Goal: Transaction & Acquisition: Book appointment/travel/reservation

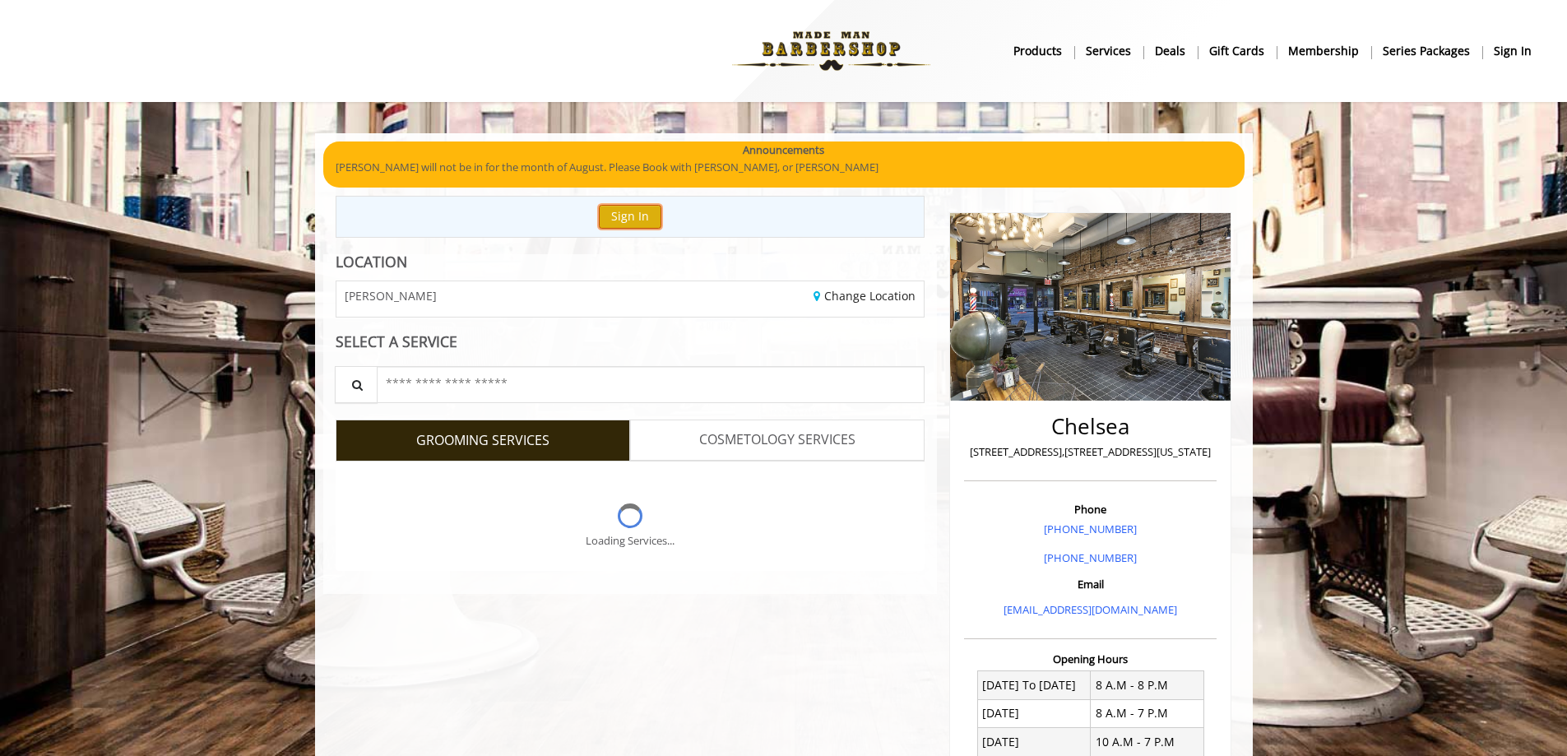
click at [639, 214] on button "Sign In" at bounding box center [630, 217] width 63 height 24
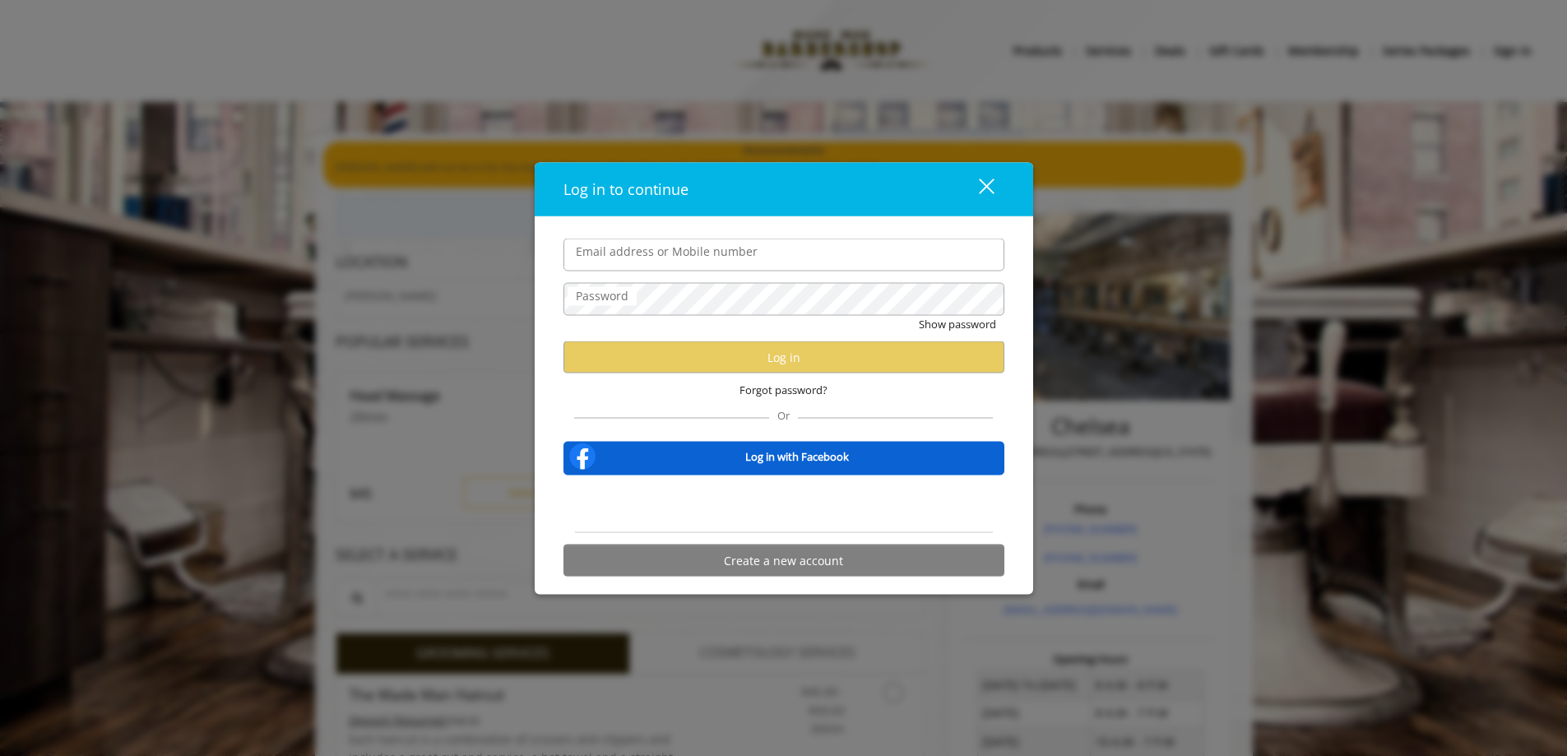
type input "**********"
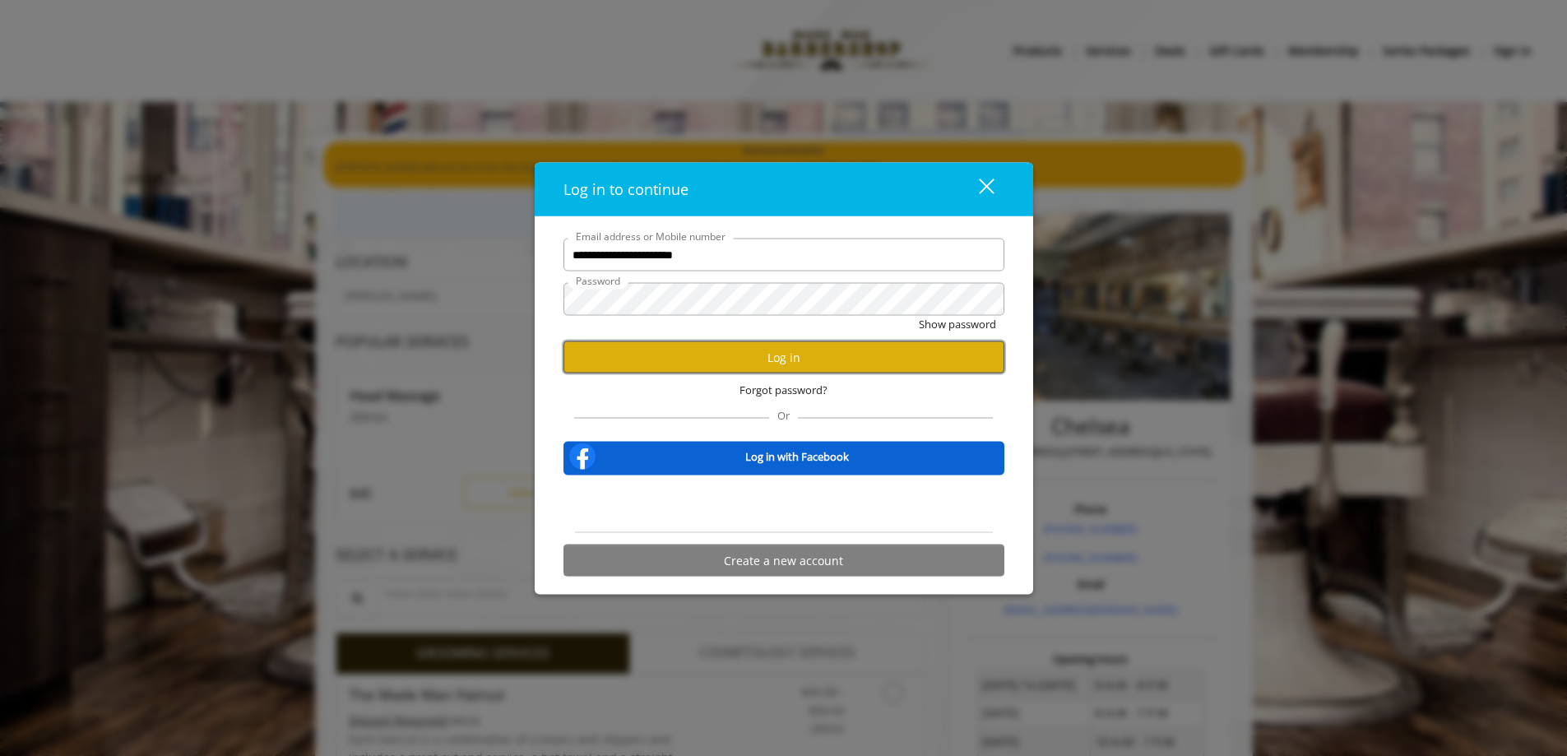
click at [818, 370] on button "Log in" at bounding box center [784, 357] width 441 height 32
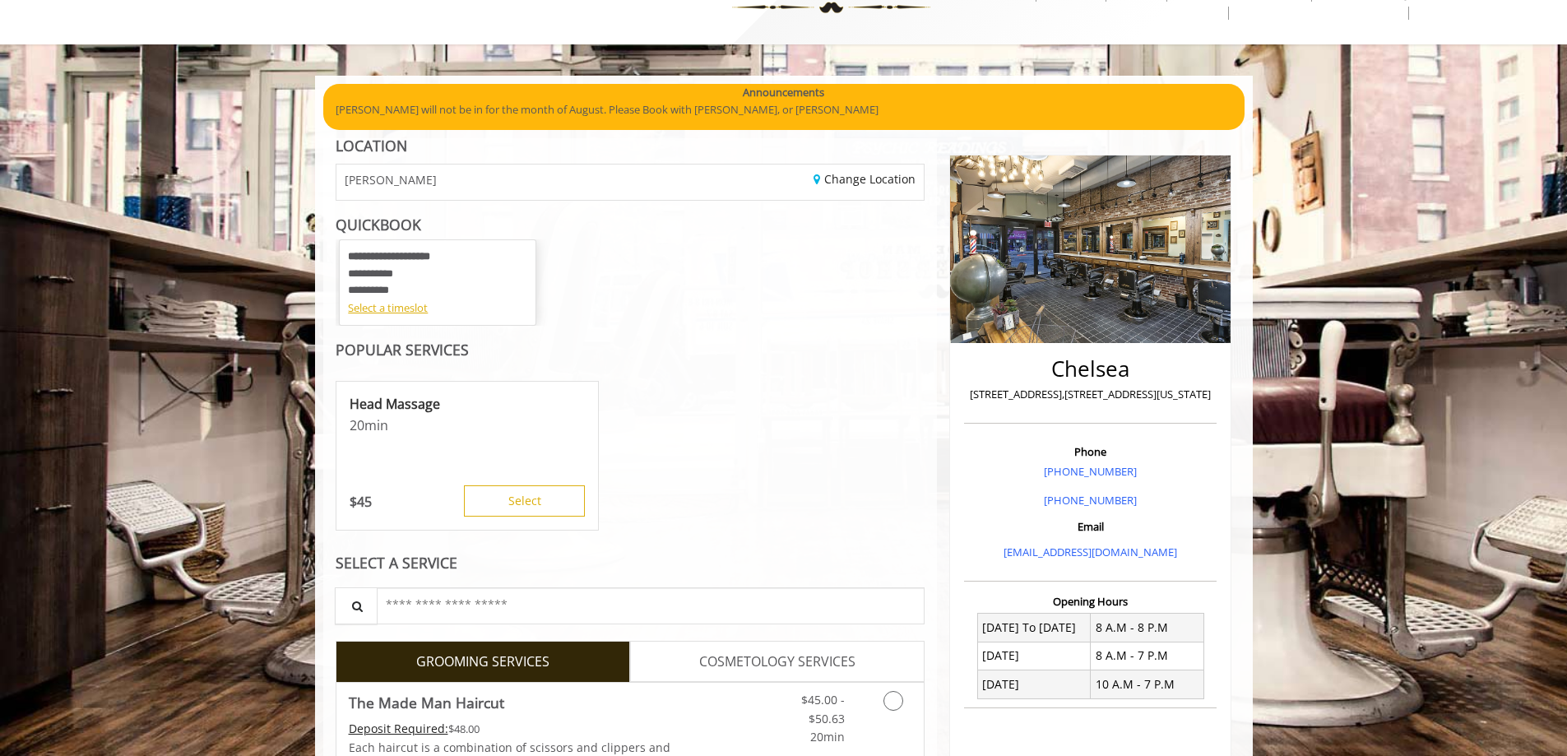
scroll to position [82, 0]
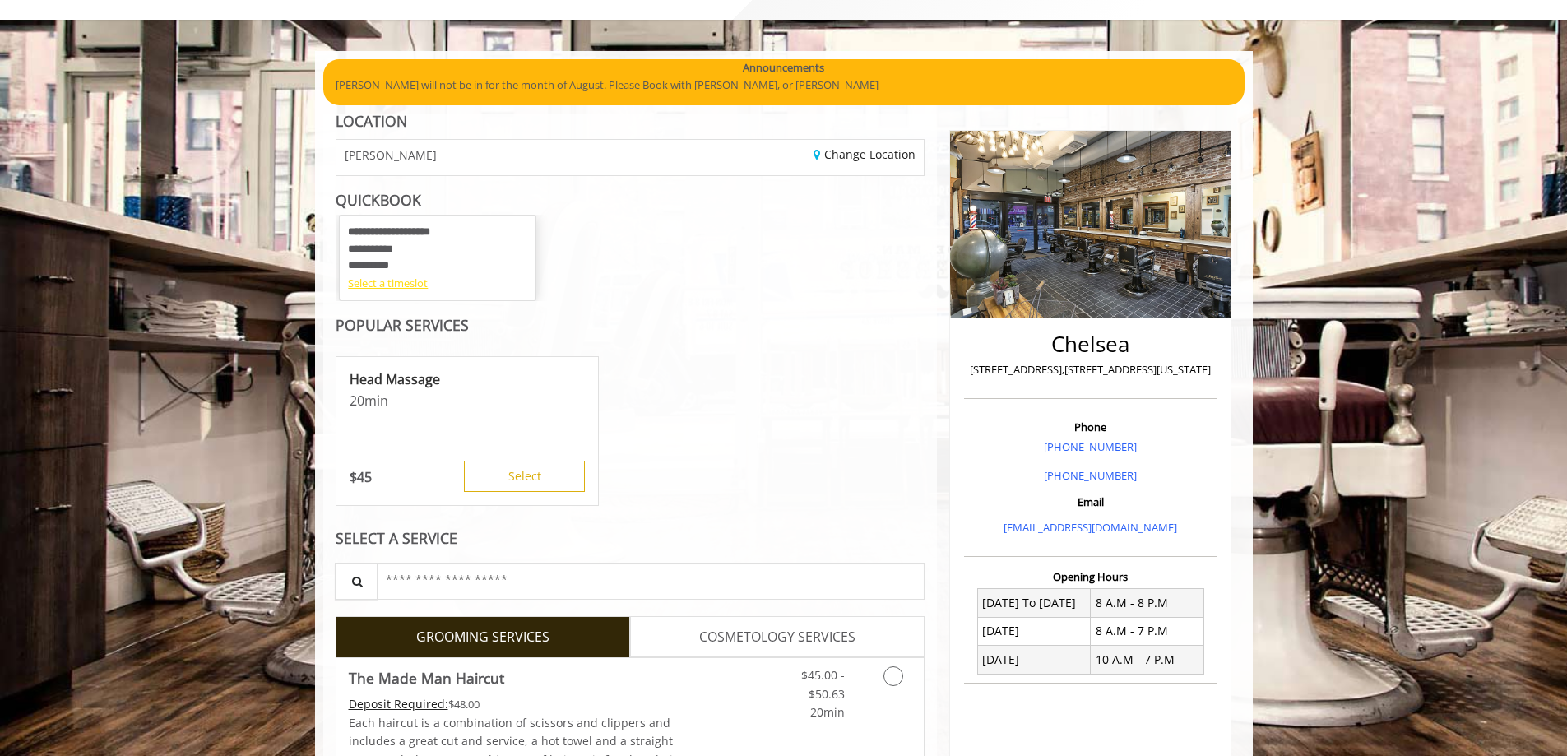
click at [412, 287] on div "Select a timeslot" at bounding box center [437, 283] width 179 height 17
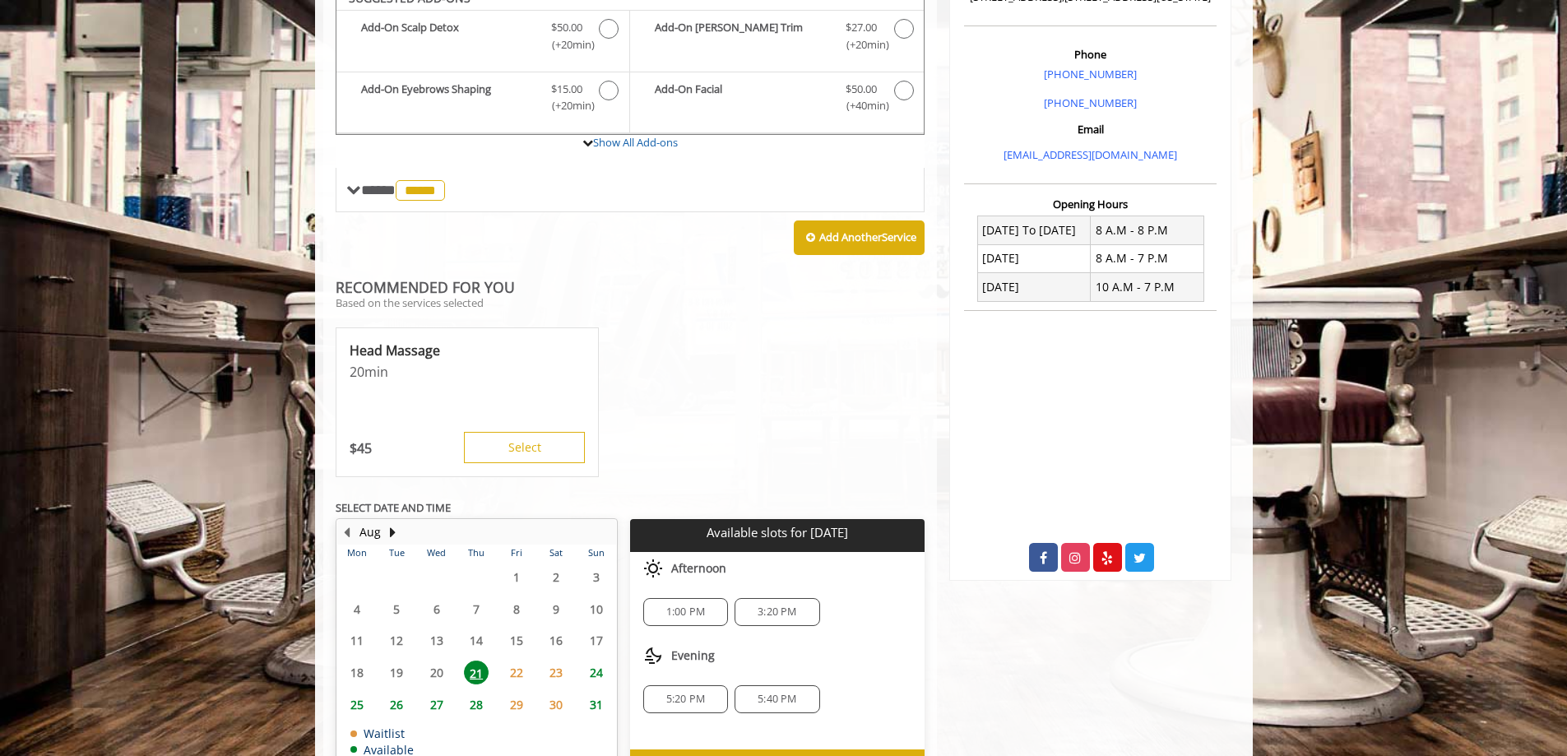
scroll to position [438, 0]
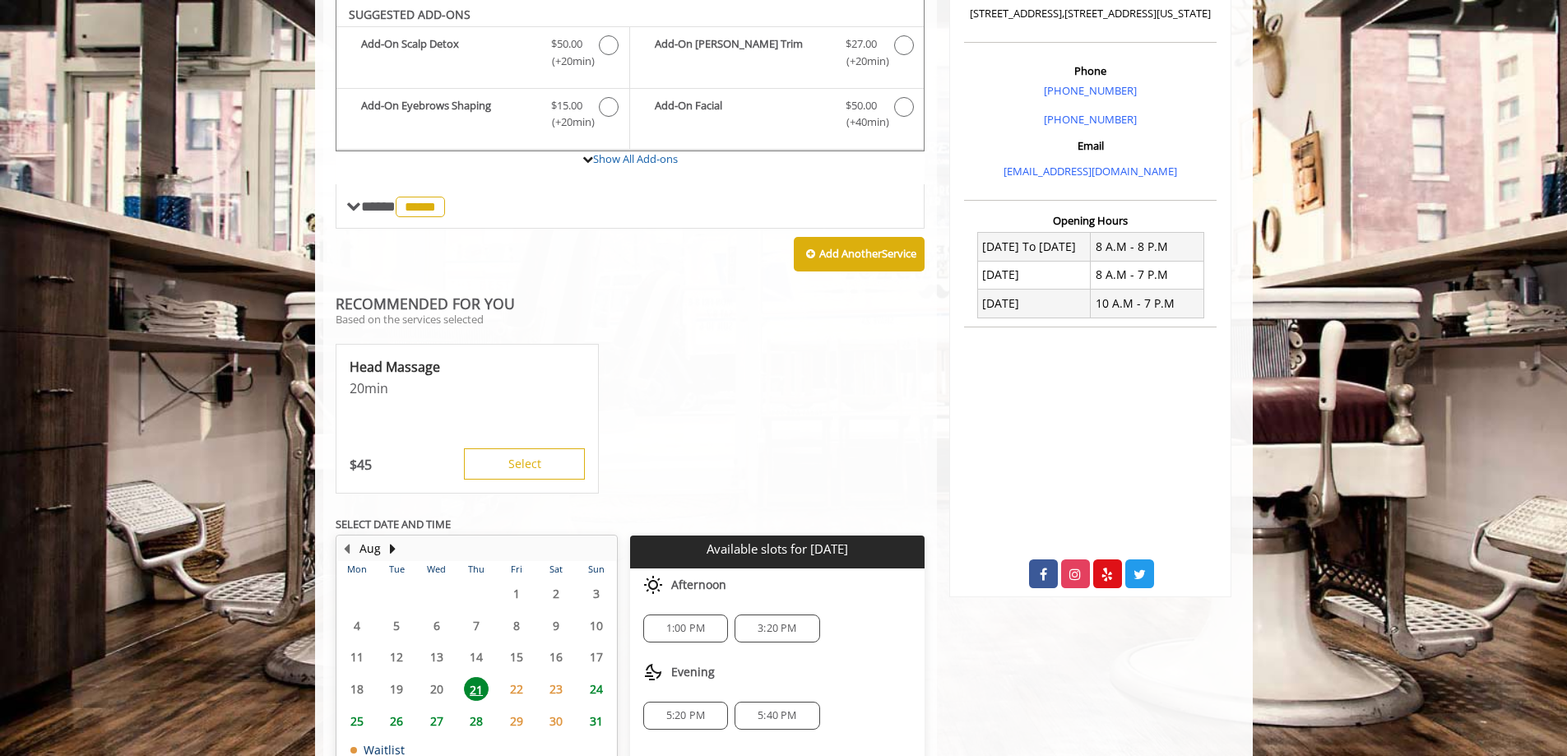
click at [790, 630] on span "3:20 PM" at bounding box center [777, 628] width 39 height 13
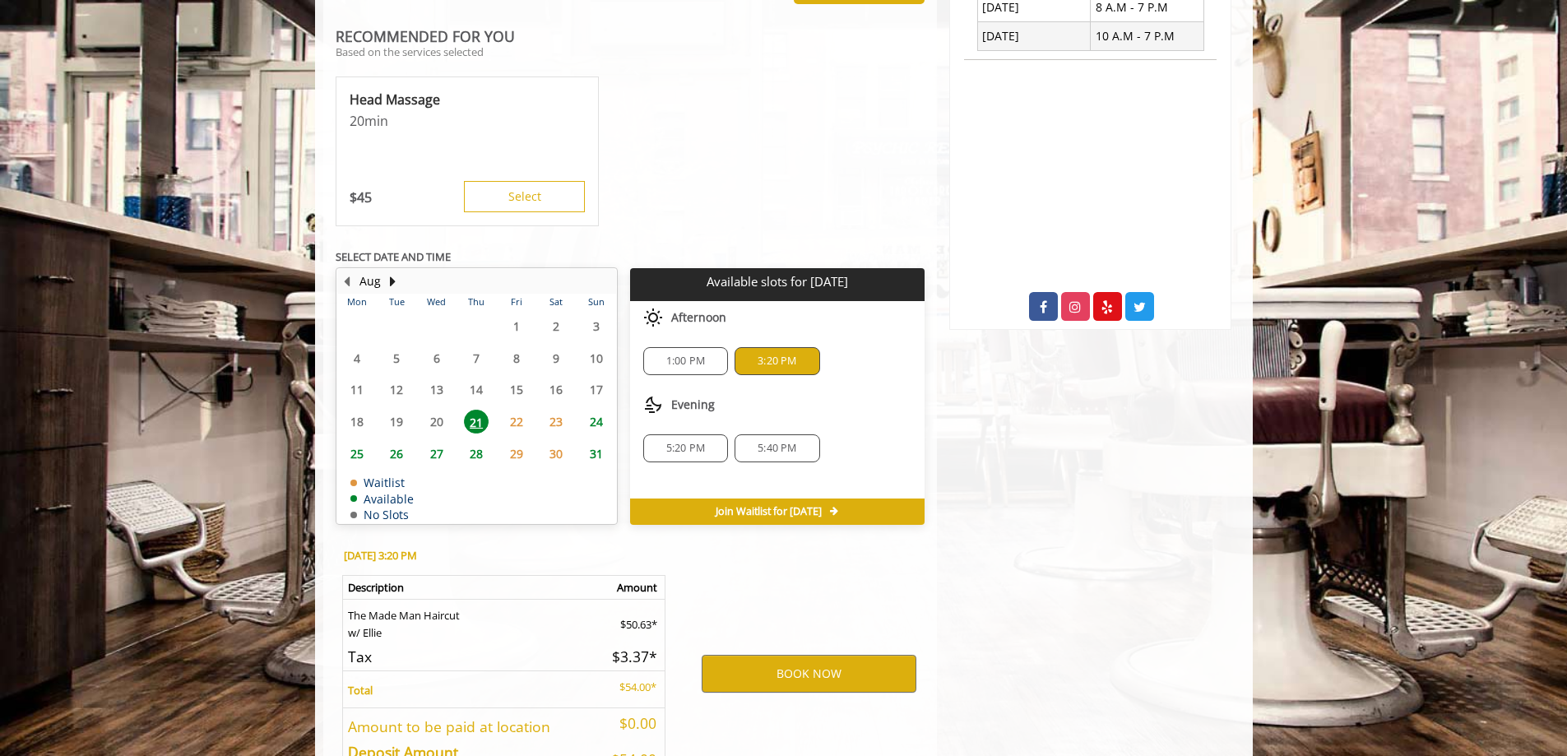
scroll to position [821, 0]
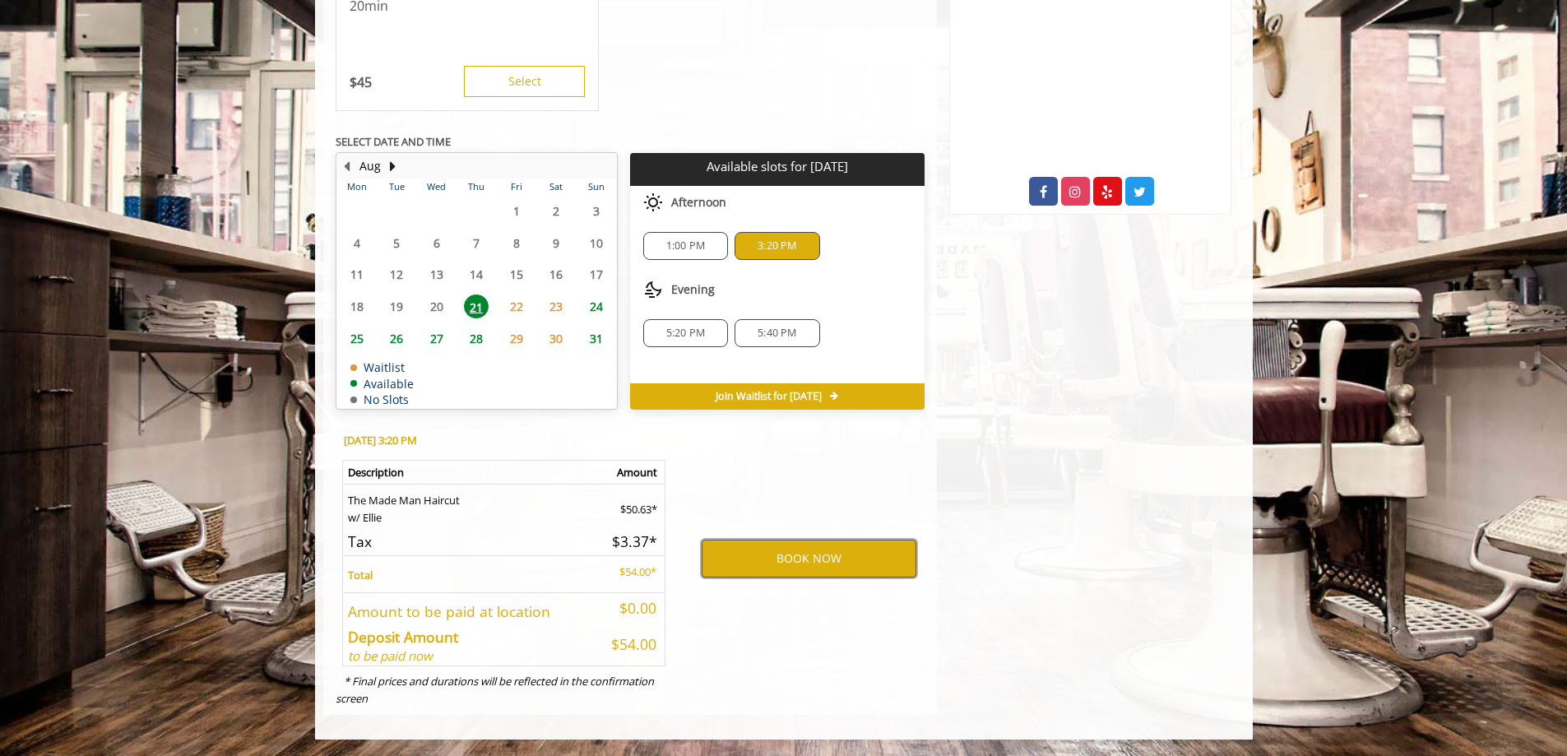
click at [824, 560] on button "BOOK NOW" at bounding box center [809, 559] width 215 height 38
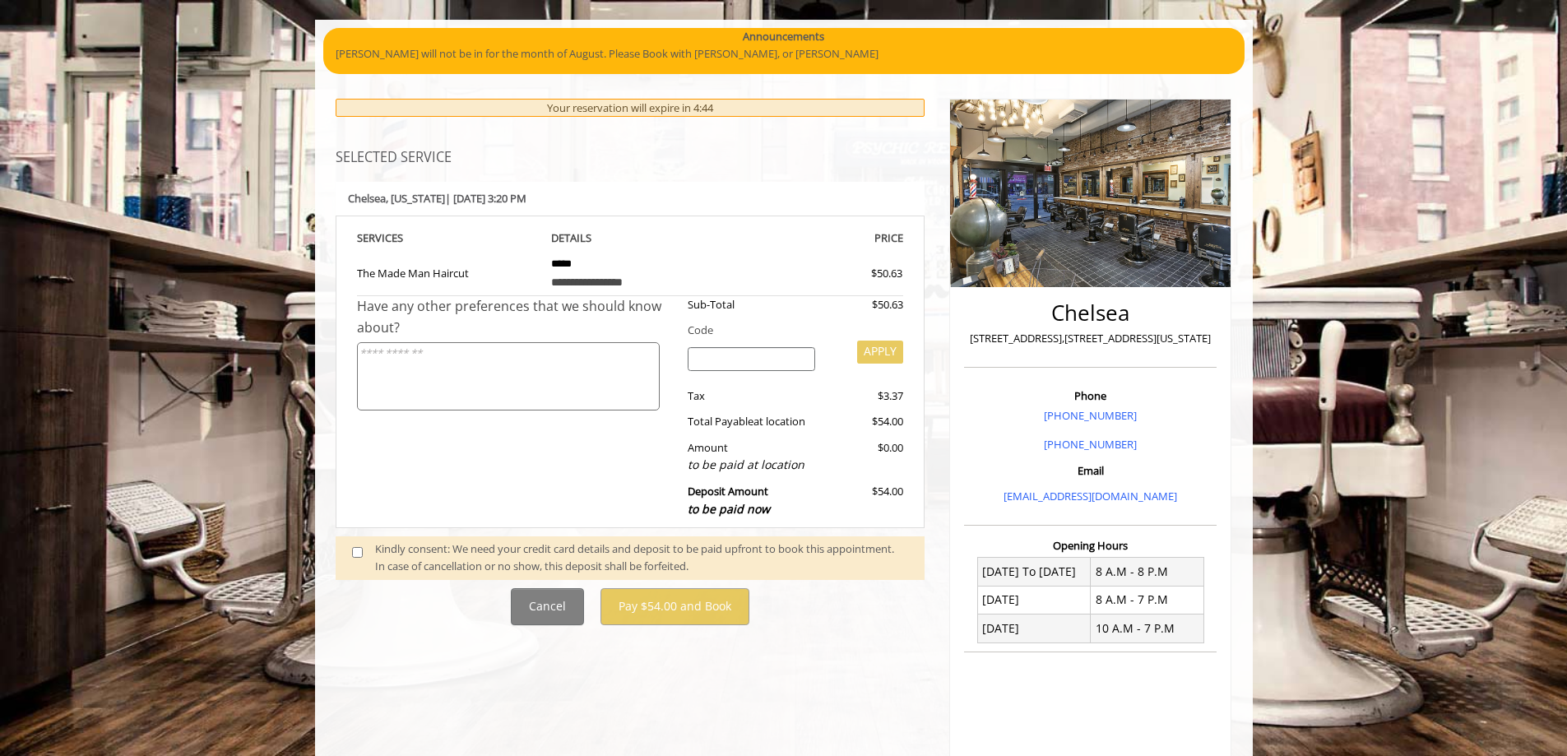
scroll to position [0, 0]
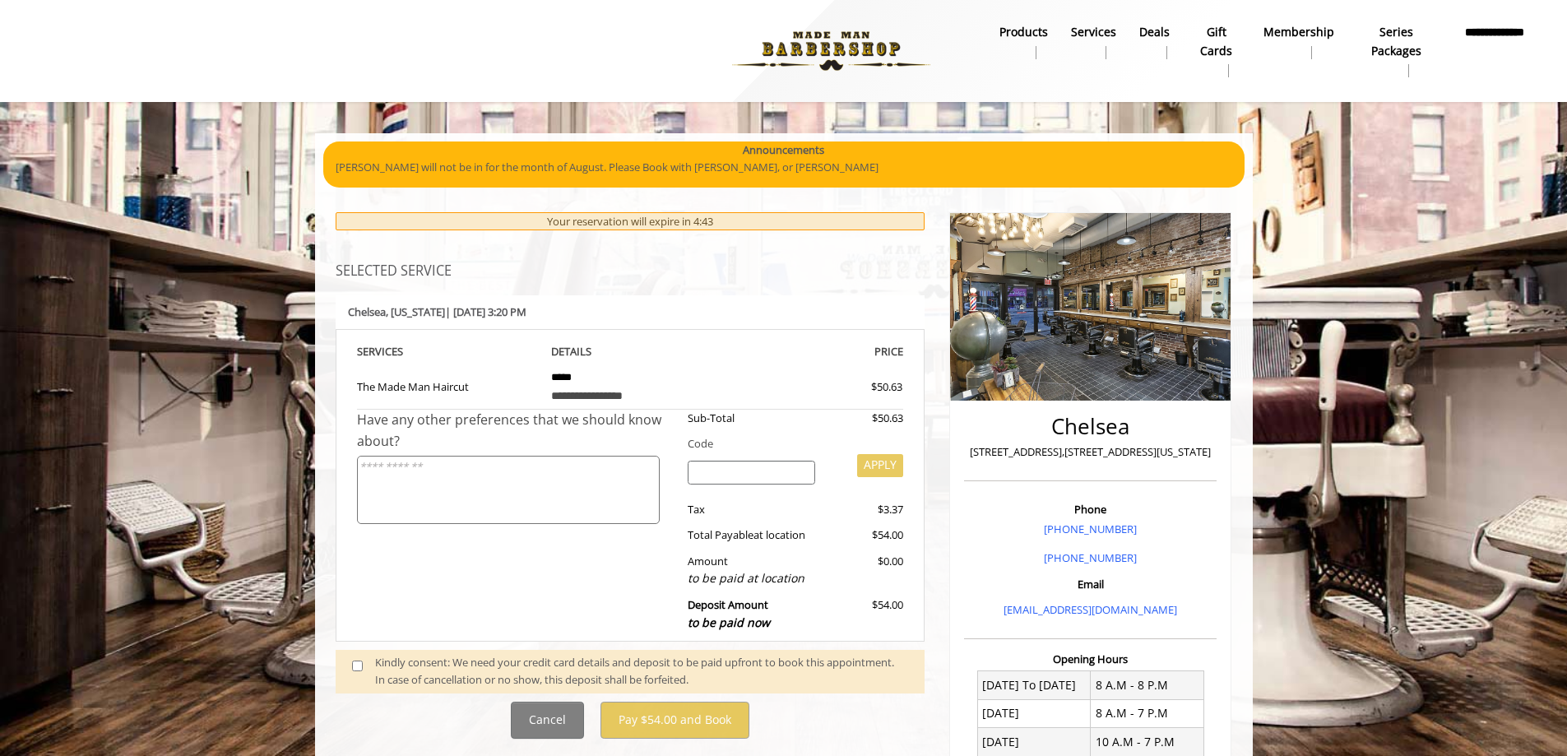
click at [350, 663] on span at bounding box center [364, 671] width 49 height 35
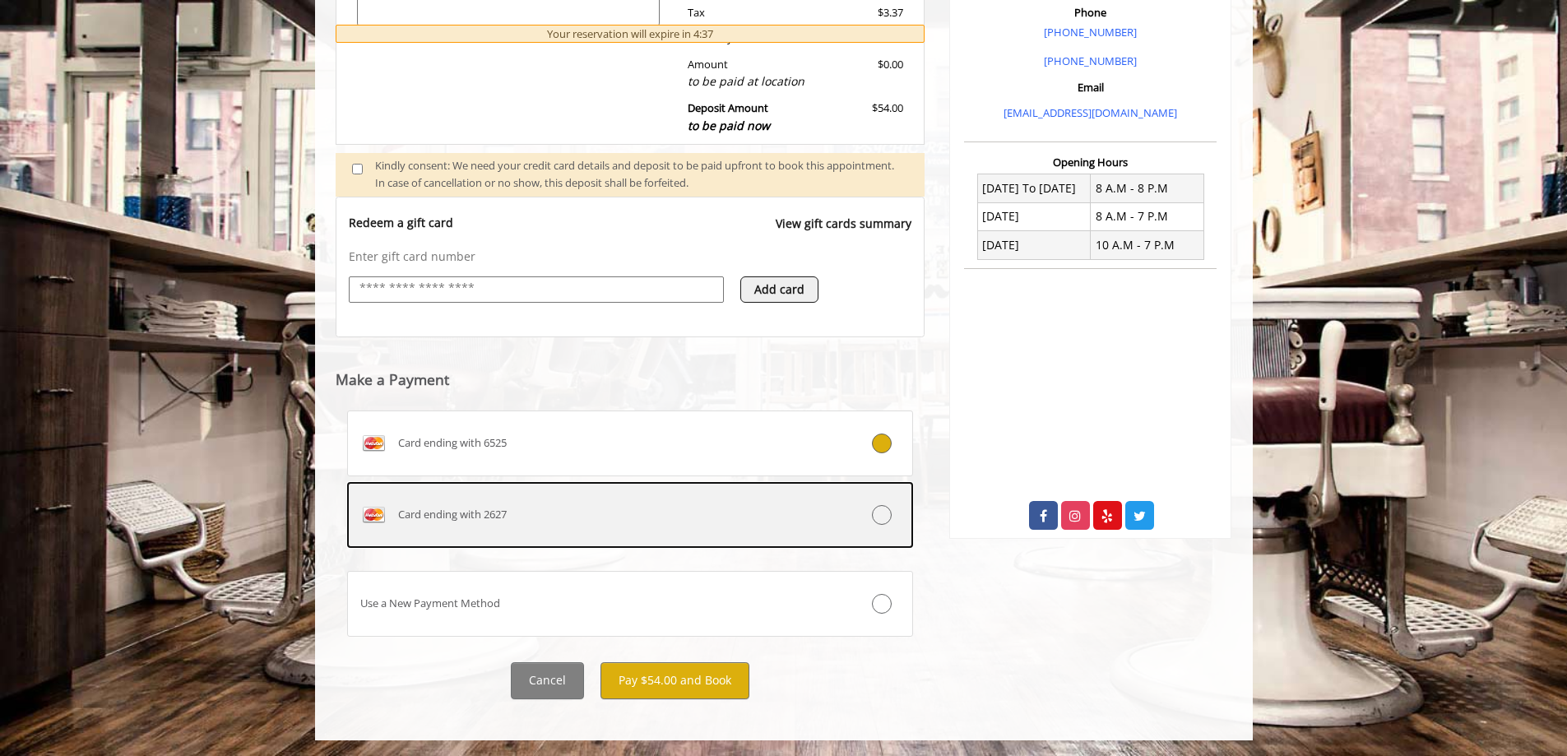
scroll to position [498, 0]
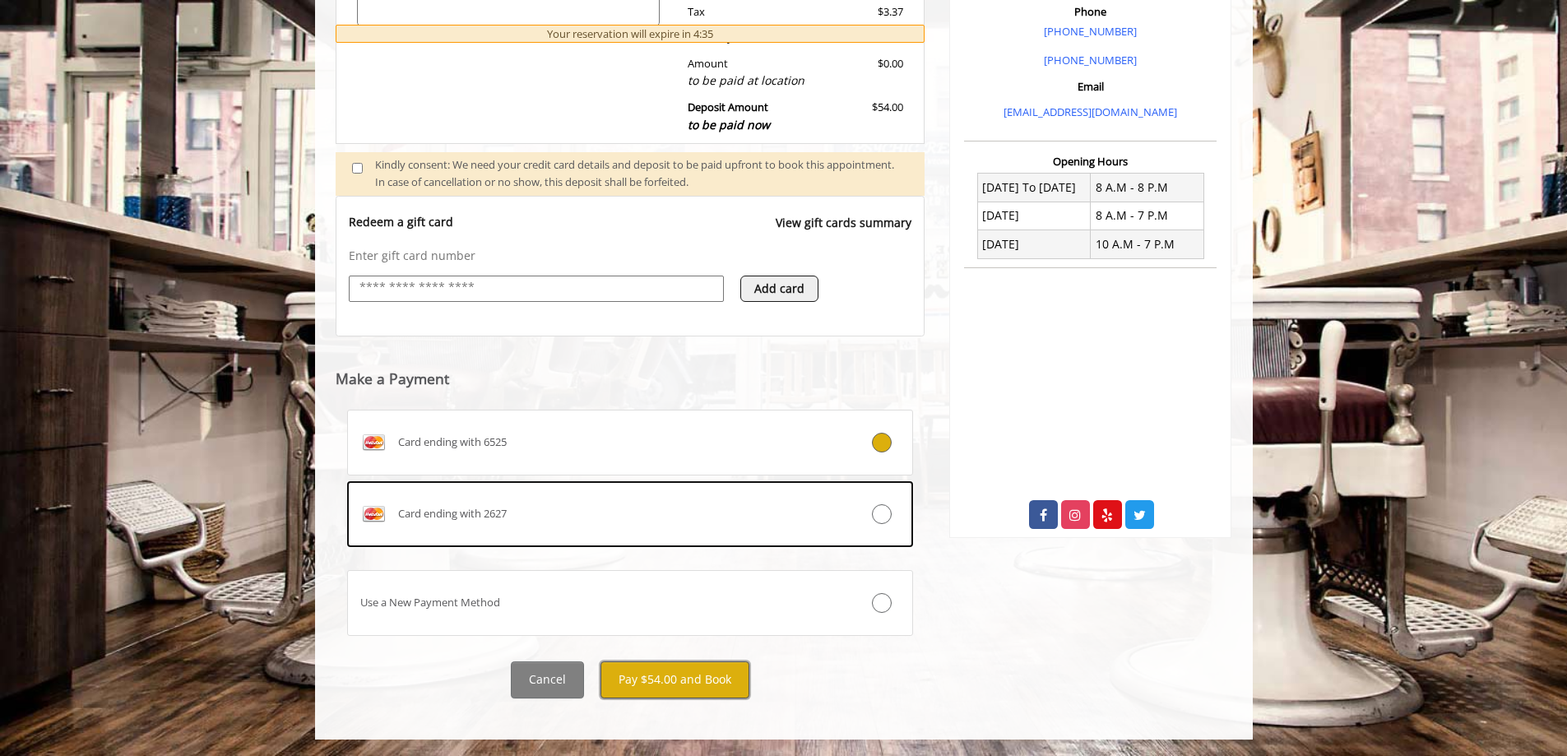
click at [688, 683] on button "Pay $54.00 and Book" at bounding box center [675, 679] width 149 height 37
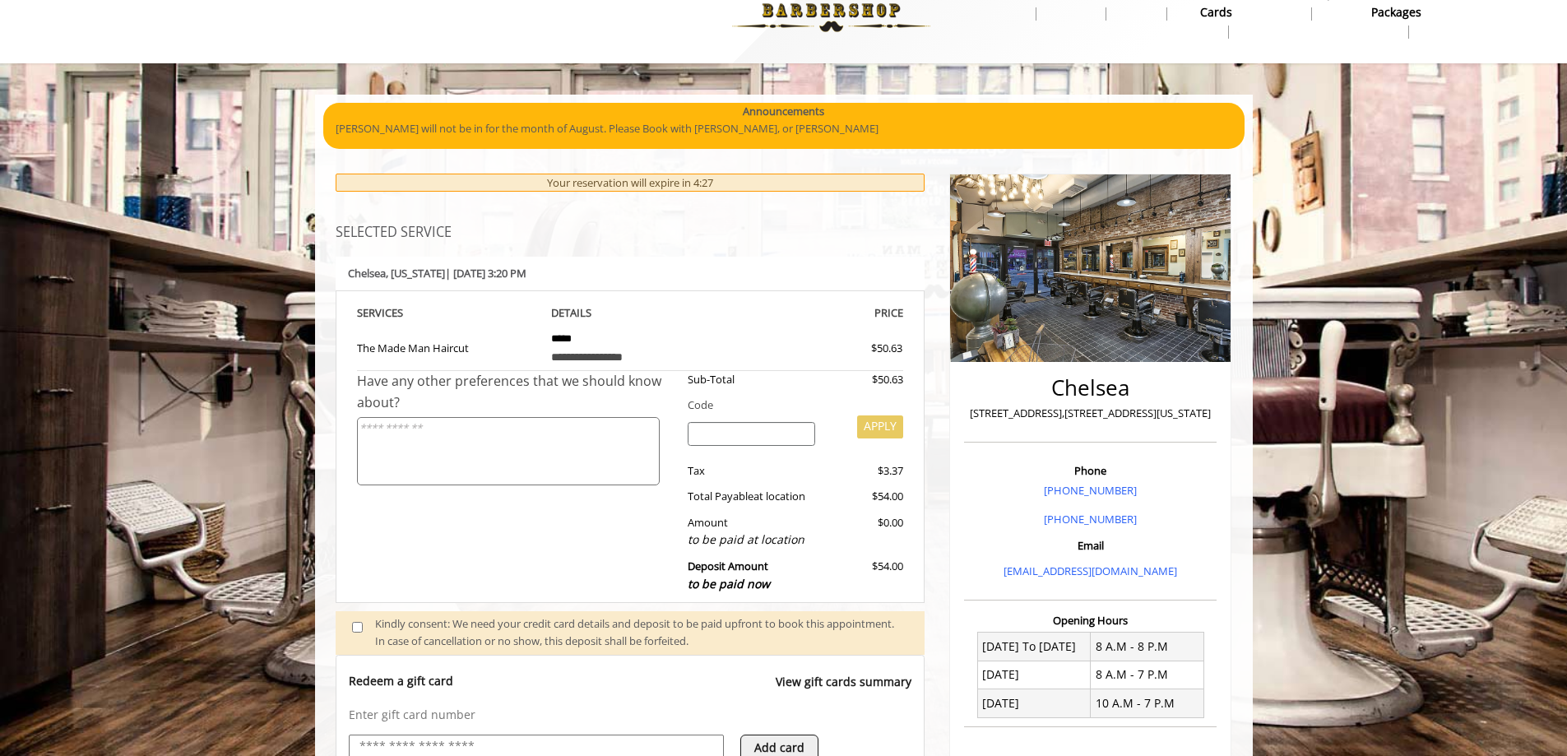
scroll to position [0, 0]
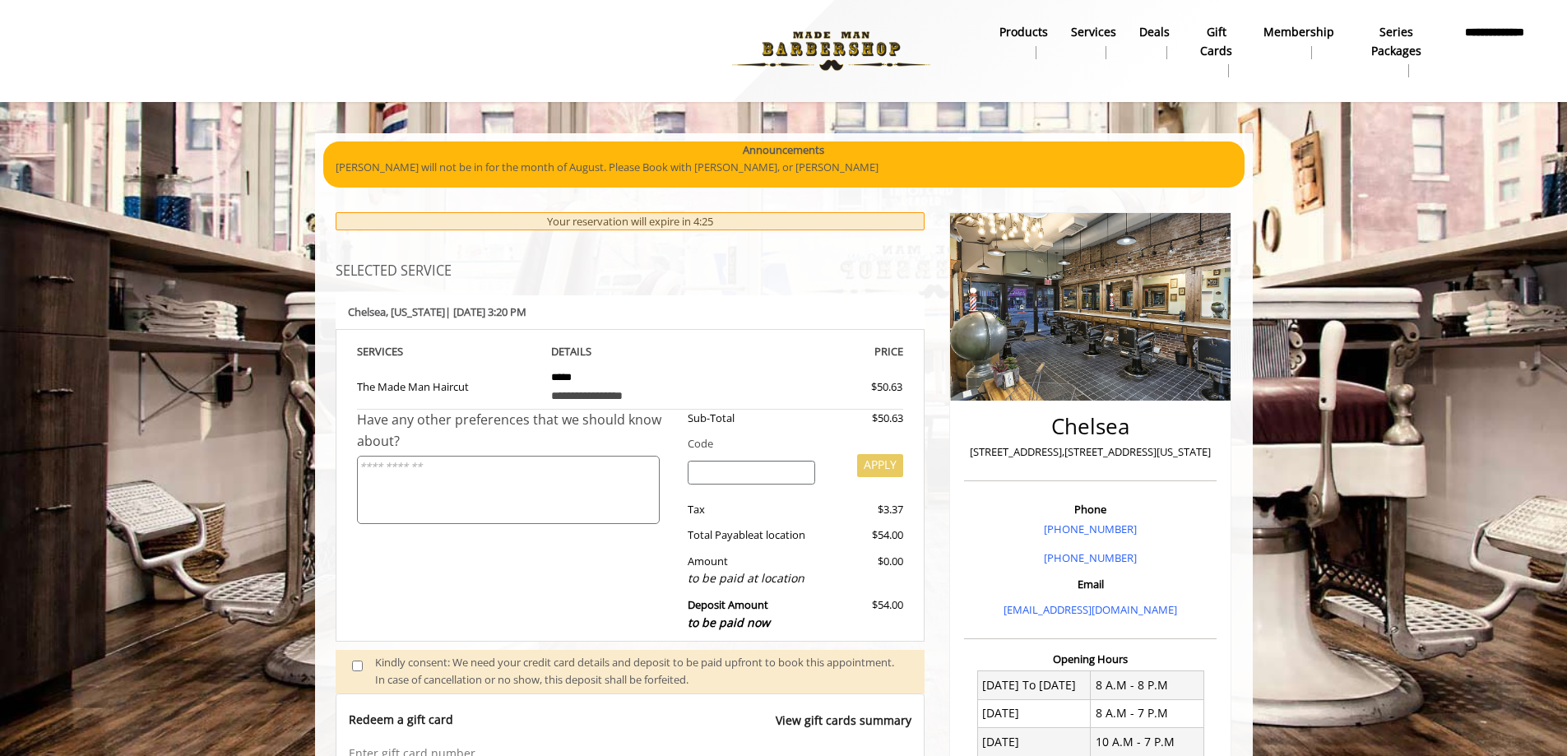
click at [678, 374] on td "**********" at bounding box center [630, 385] width 183 height 49
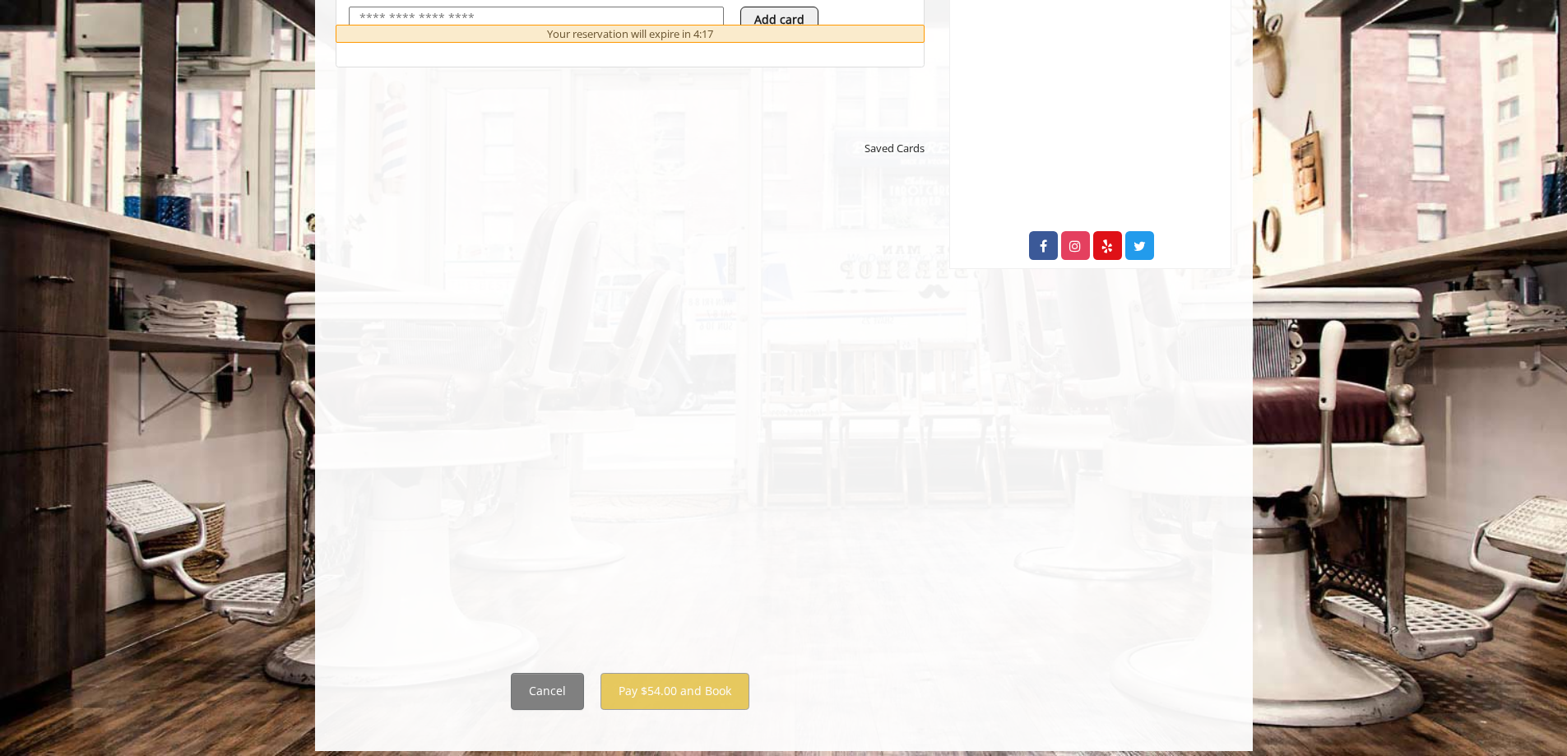
scroll to position [778, 0]
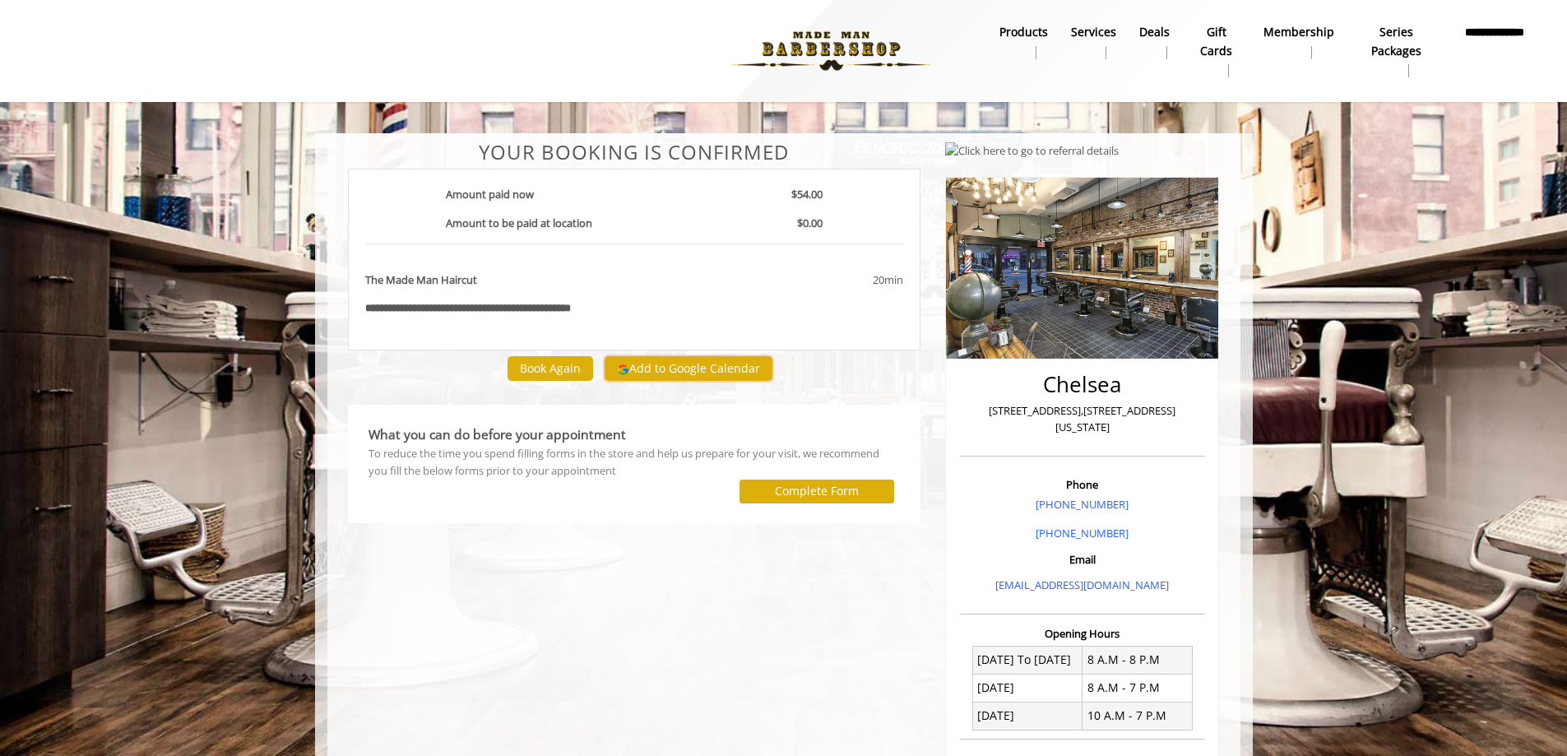
click at [685, 360] on button "Add to Google Calendar" at bounding box center [689, 368] width 168 height 25
